Goal: Information Seeking & Learning: Learn about a topic

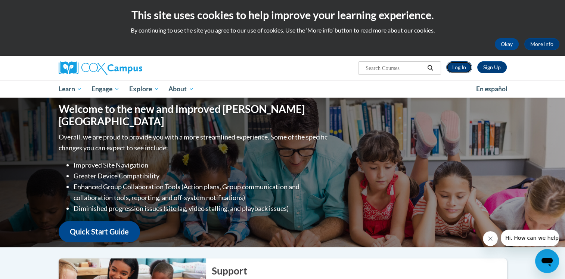
click at [470, 65] on link "Log In" at bounding box center [459, 67] width 26 height 12
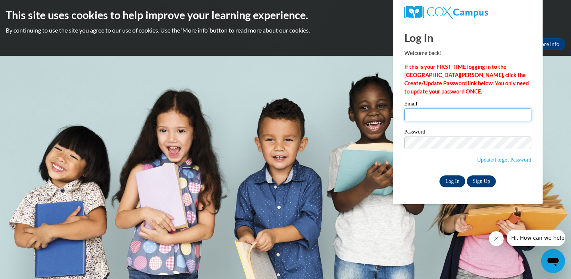
type input "milene.zamora@capna.org"
click at [448, 183] on input "Log In" at bounding box center [452, 181] width 26 height 12
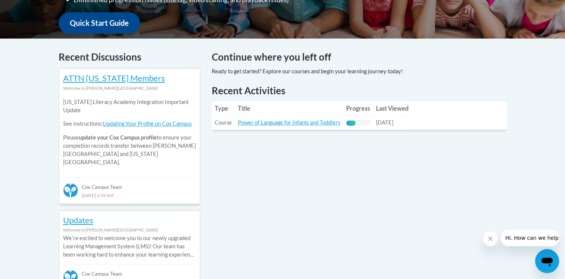
scroll to position [278, 0]
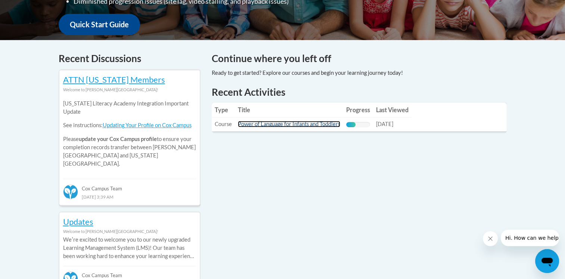
click at [327, 123] on link "Power of Language for Infants and Toddlers" at bounding box center [289, 124] width 102 height 6
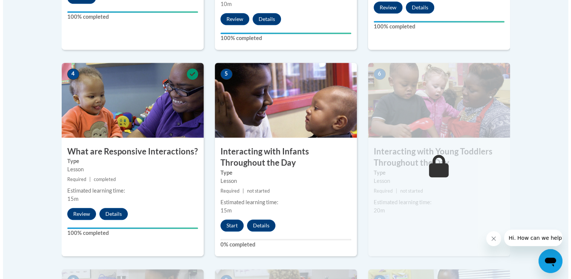
scroll to position [388, 0]
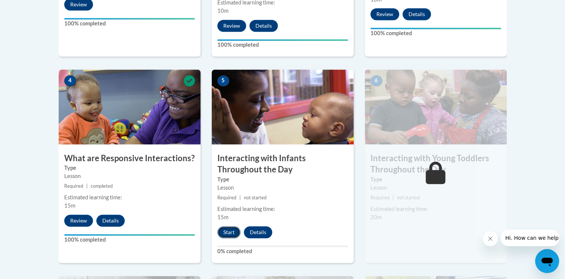
click at [234, 226] on button "Start" at bounding box center [228, 232] width 23 height 12
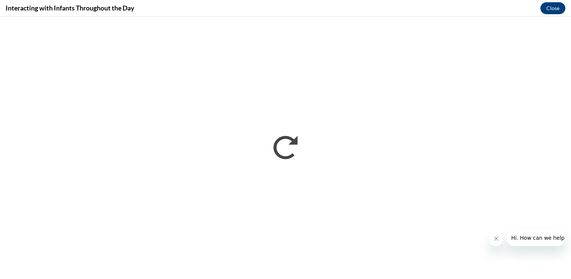
scroll to position [0, 0]
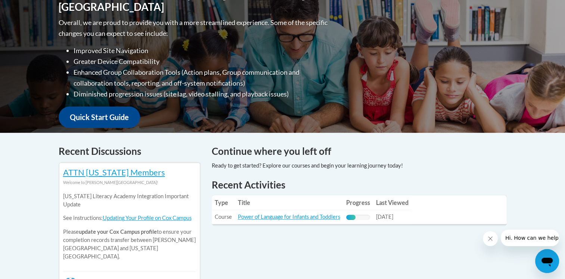
scroll to position [192, 0]
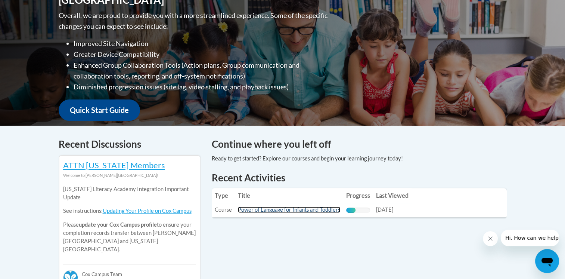
click at [291, 211] on link "Power of Language for Infants and Toddlers" at bounding box center [289, 209] width 102 height 6
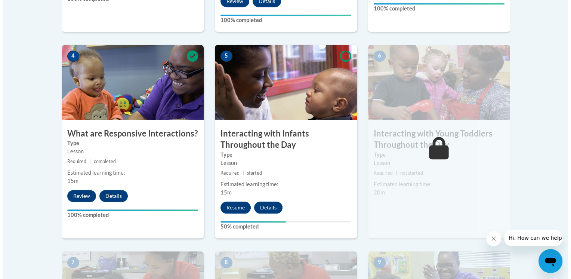
scroll to position [418, 0]
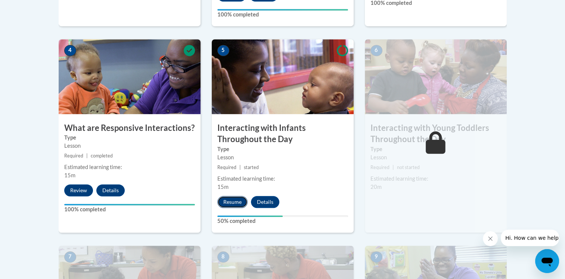
click at [235, 196] on button "Resume" at bounding box center [232, 202] width 30 height 12
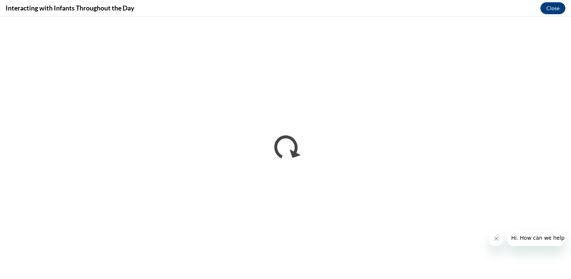
scroll to position [0, 0]
